Goal: Transaction & Acquisition: Purchase product/service

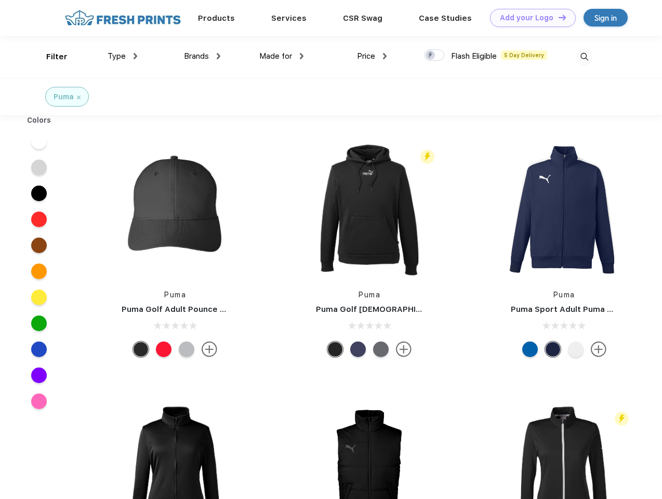
click at [529, 18] on link "Add your Logo Design Tool" at bounding box center [533, 18] width 86 height 18
click at [0, 0] on div "Design Tool" at bounding box center [0, 0] width 0 height 0
click at [558, 17] on link "Add your Logo Design Tool" at bounding box center [533, 18] width 86 height 18
click at [50, 57] on div "Filter" at bounding box center [56, 57] width 21 height 12
click at [123, 56] on span "Type" at bounding box center [117, 55] width 18 height 9
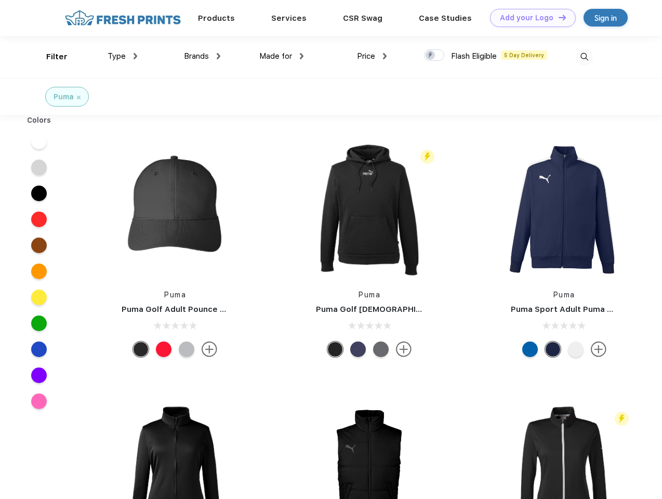
click at [202, 56] on span "Brands" at bounding box center [196, 55] width 25 height 9
click at [282, 56] on span "Made for" at bounding box center [275, 55] width 33 height 9
click at [372, 56] on span "Price" at bounding box center [366, 55] width 18 height 9
click at [434, 56] on div at bounding box center [434, 54] width 20 height 11
click at [431, 56] on input "checkbox" at bounding box center [427, 52] width 7 height 7
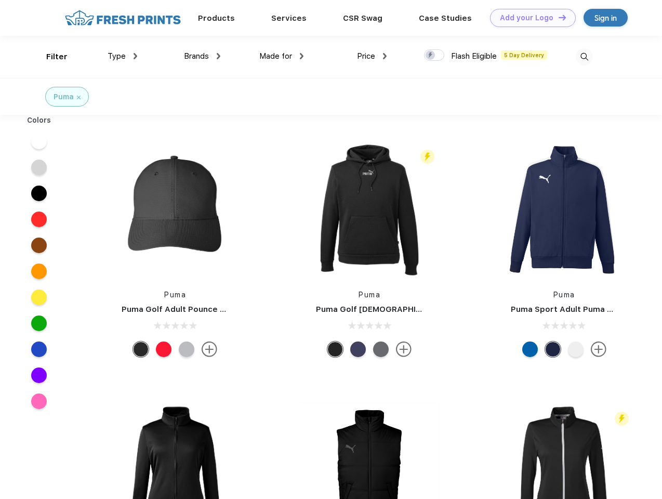
click at [584, 57] on img at bounding box center [584, 56] width 17 height 17
